Goal: Task Accomplishment & Management: Manage account settings

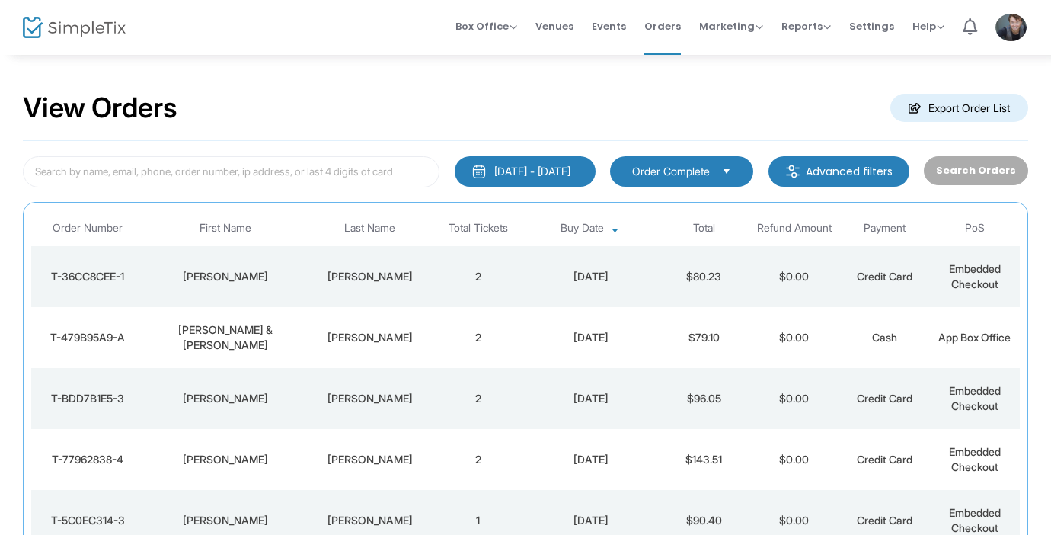
click at [500, 269] on td "2" at bounding box center [478, 276] width 91 height 61
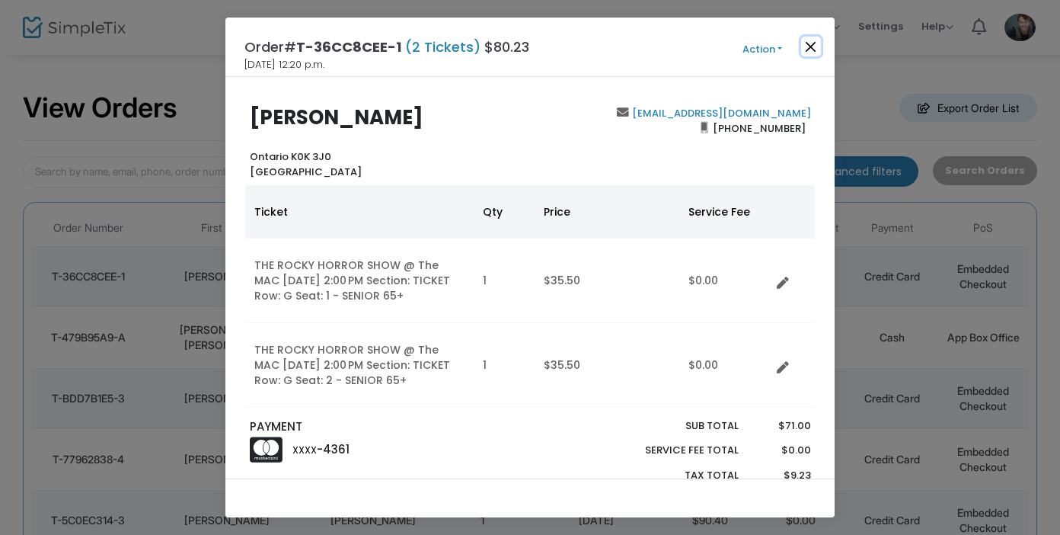
click at [812, 56] on button "Close" at bounding box center [811, 47] width 20 height 20
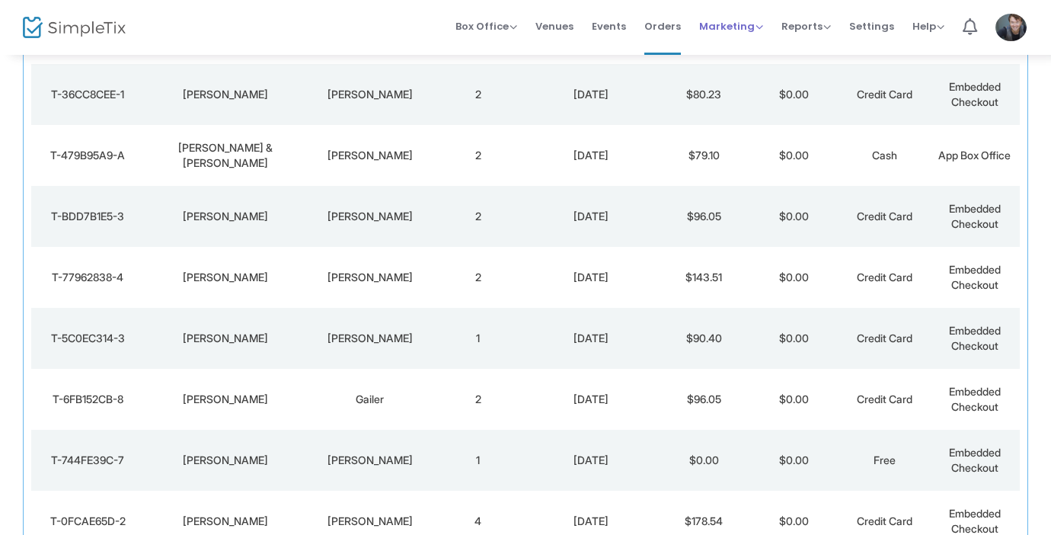
scroll to position [184, 0]
